Goal: Find specific page/section: Find specific page/section

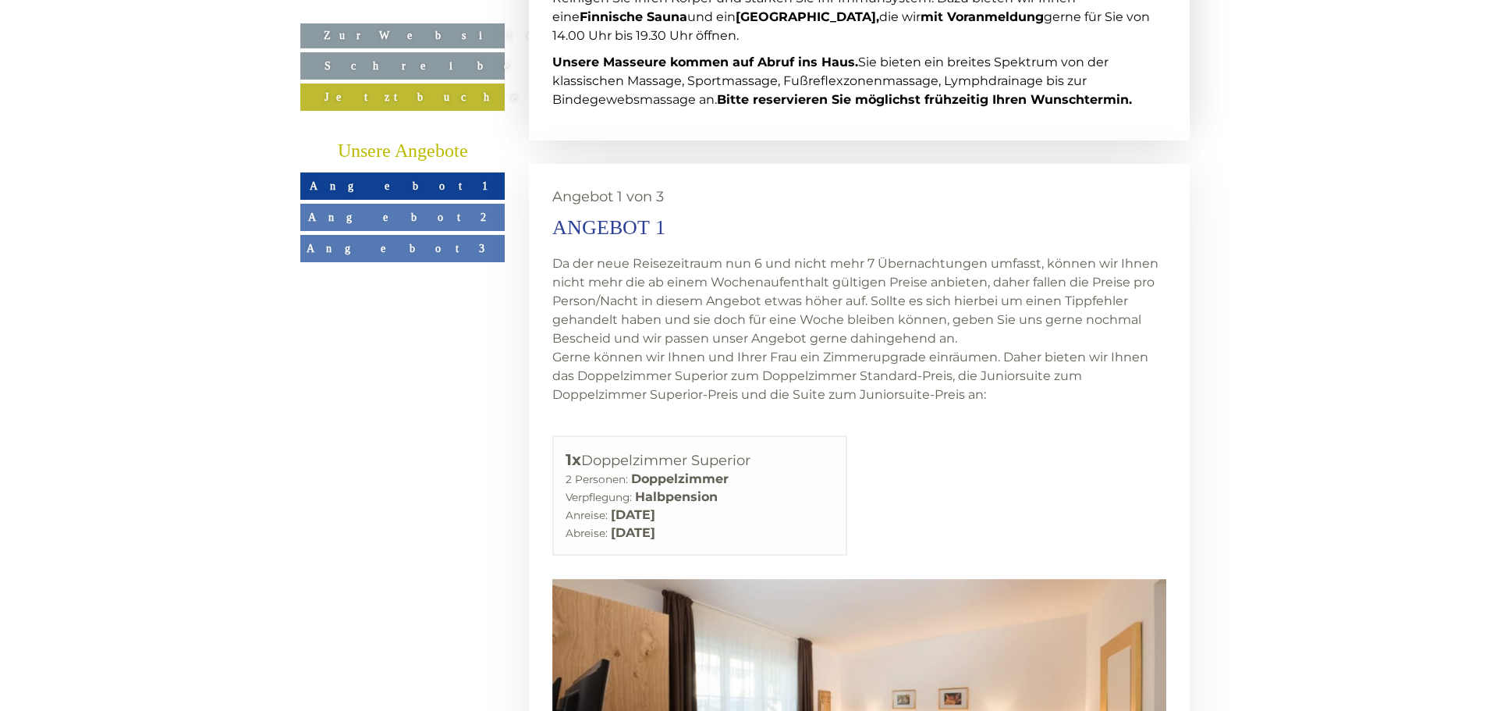
scroll to position [2571, 0]
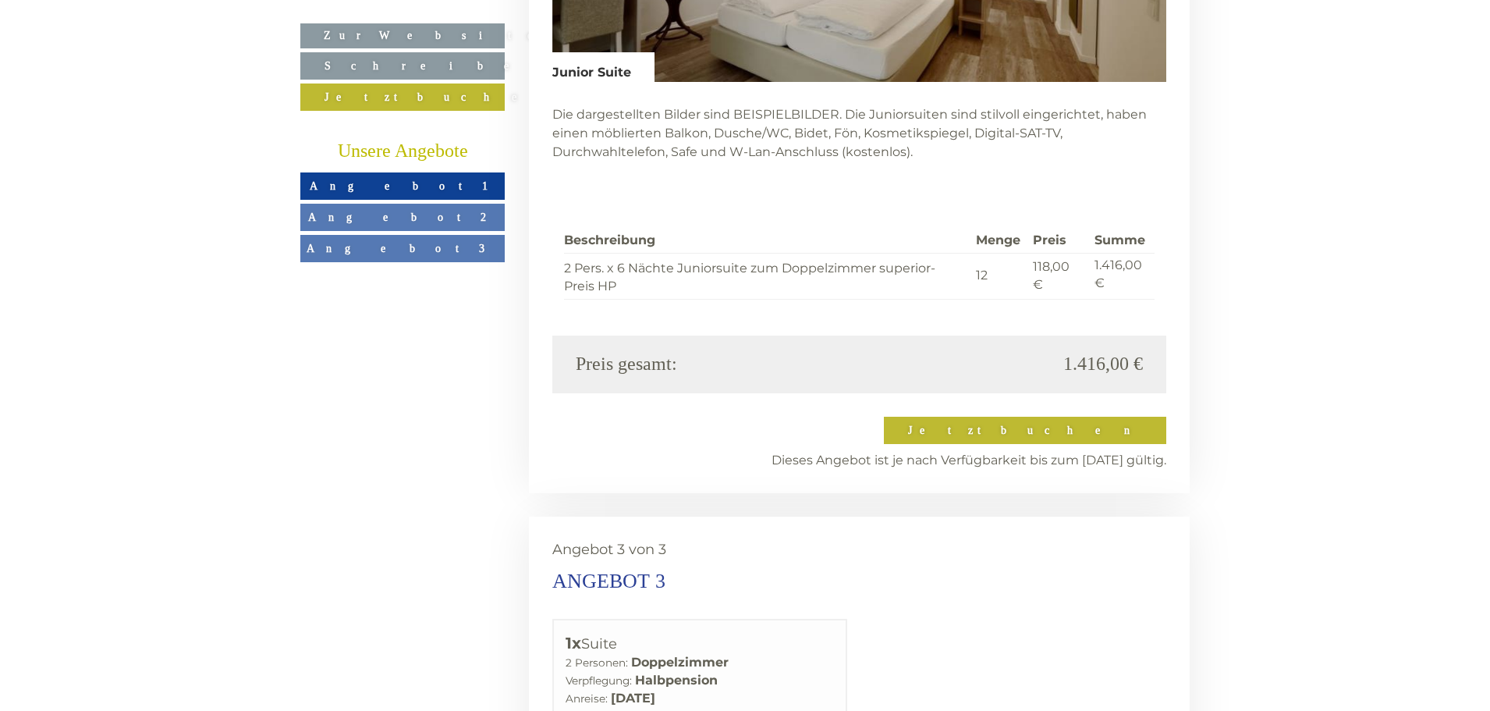
scroll to position [4677, 0]
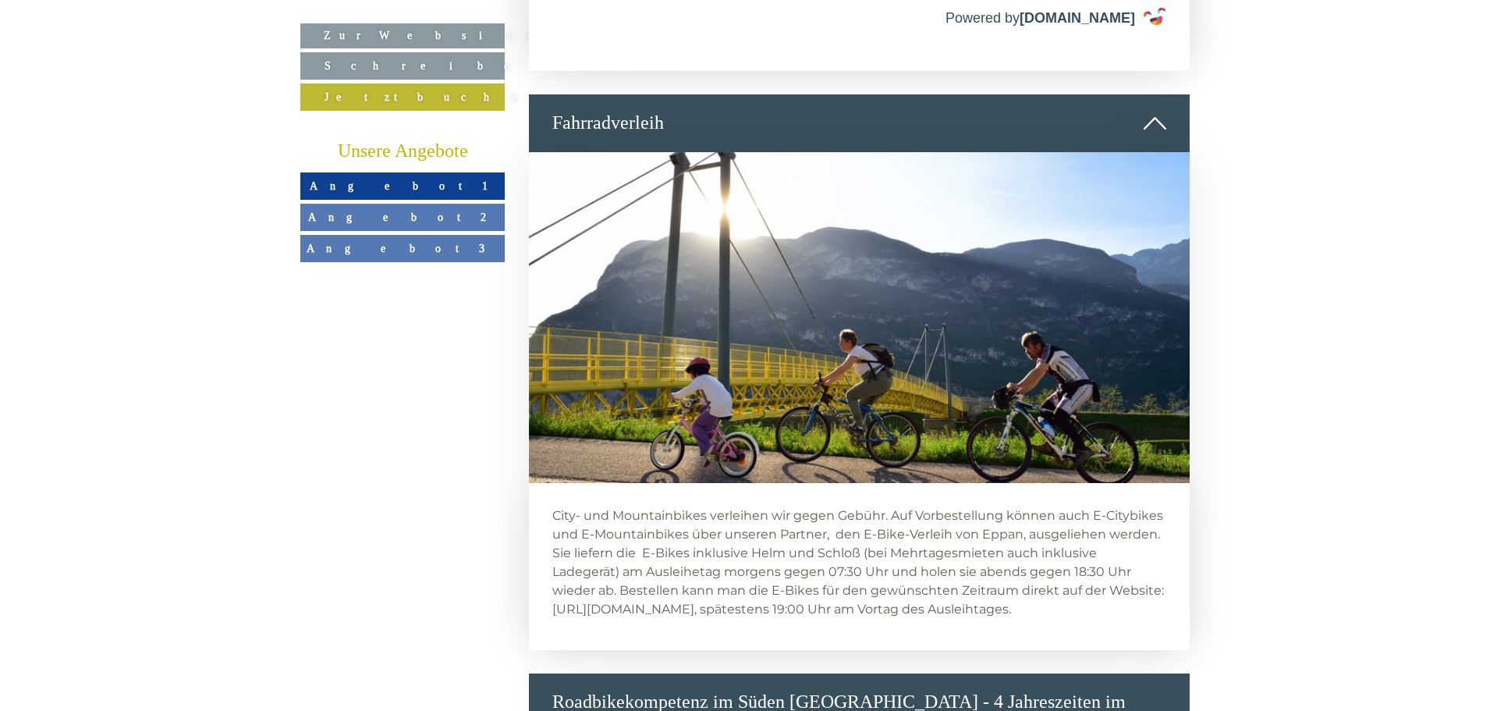
scroll to position [6318, 0]
